Goal: Task Accomplishment & Management: Complete application form

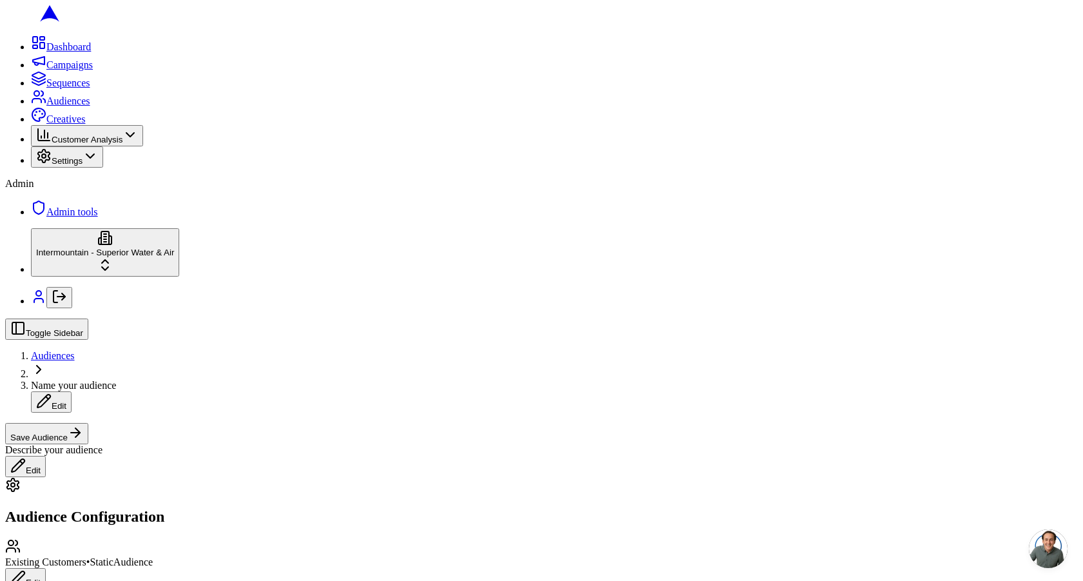
scroll to position [221, 0]
radio input "true"
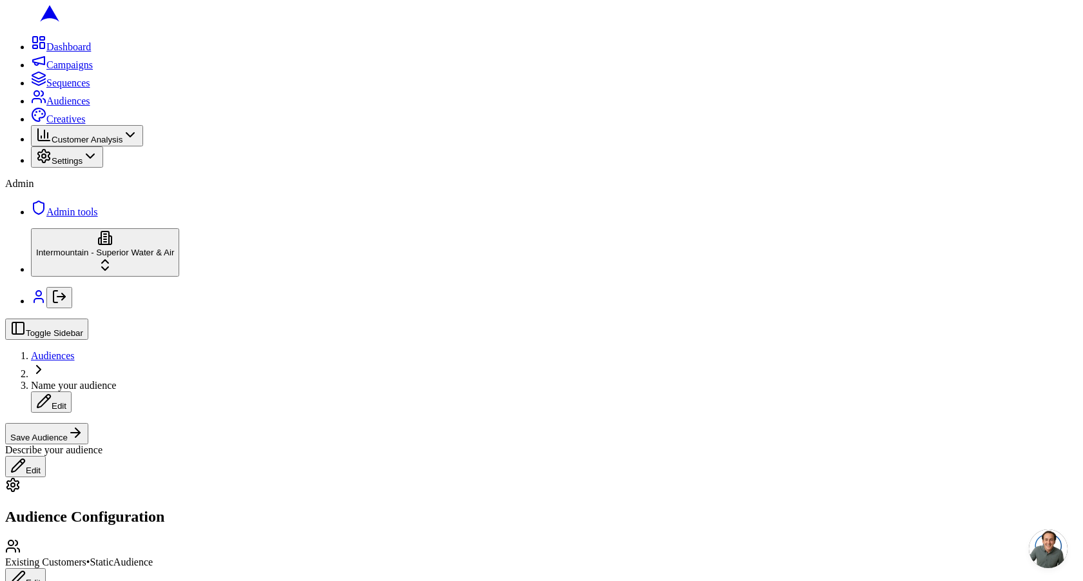
scroll to position [0, 0]
type button "on"
